Goal: Transaction & Acquisition: Download file/media

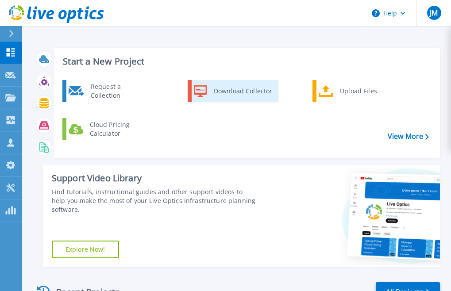
click at [241, 91] on div "Download Collector" at bounding box center [242, 91] width 67 height 18
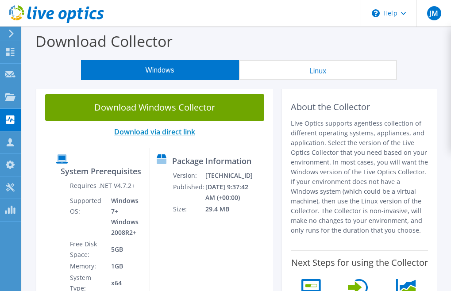
click at [140, 131] on link "Download via direct link" at bounding box center [154, 132] width 81 height 10
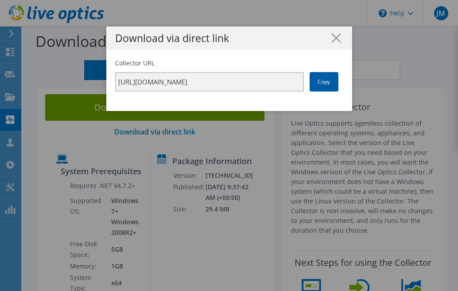
click at [319, 84] on link "Copy" at bounding box center [323, 81] width 29 height 19
